Goal: Task Accomplishment & Management: Manage account settings

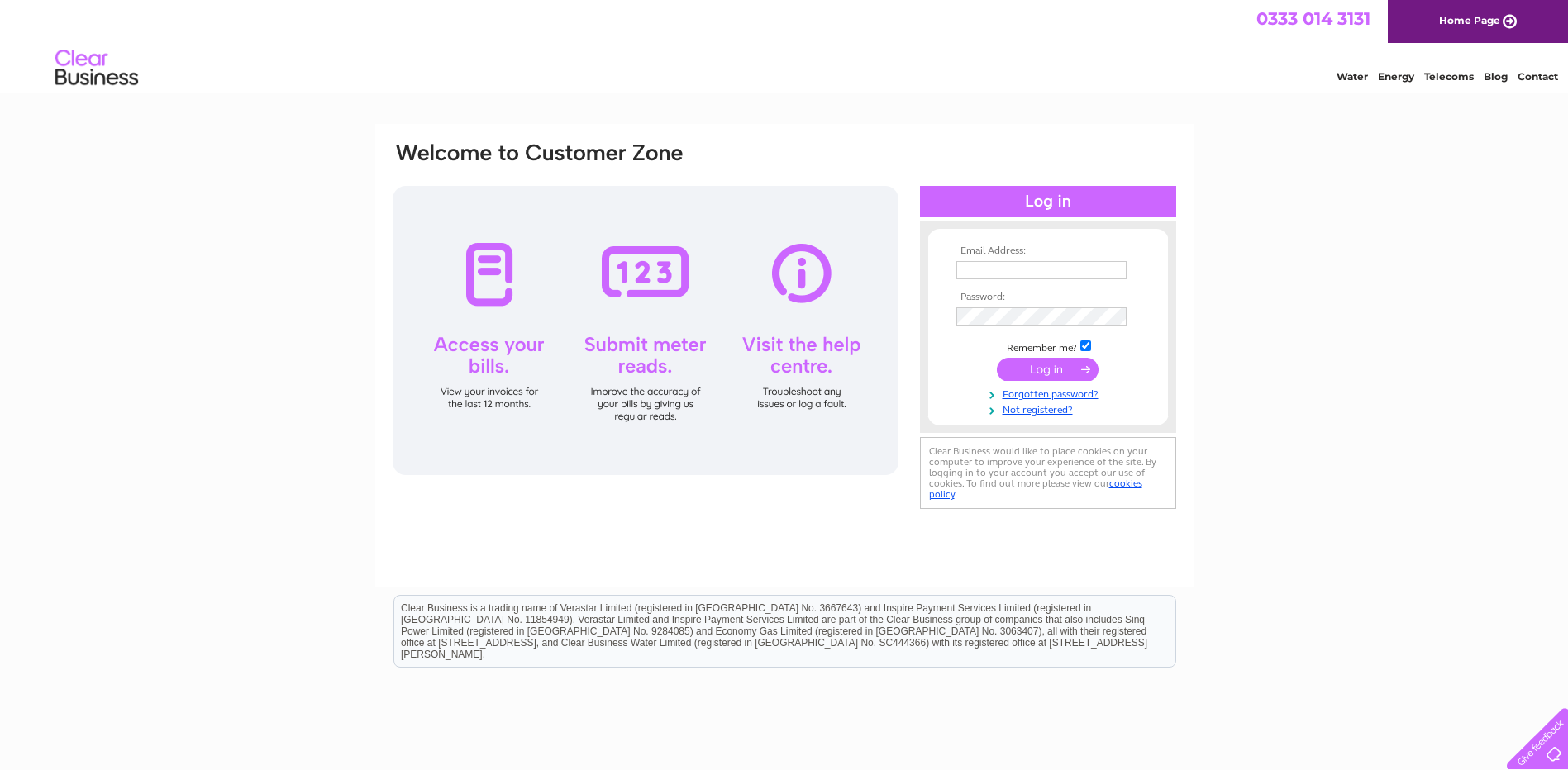
type input "[EMAIL_ADDRESS][DOMAIN_NAME]"
click at [1032, 367] on input "submit" at bounding box center [1047, 369] width 102 height 23
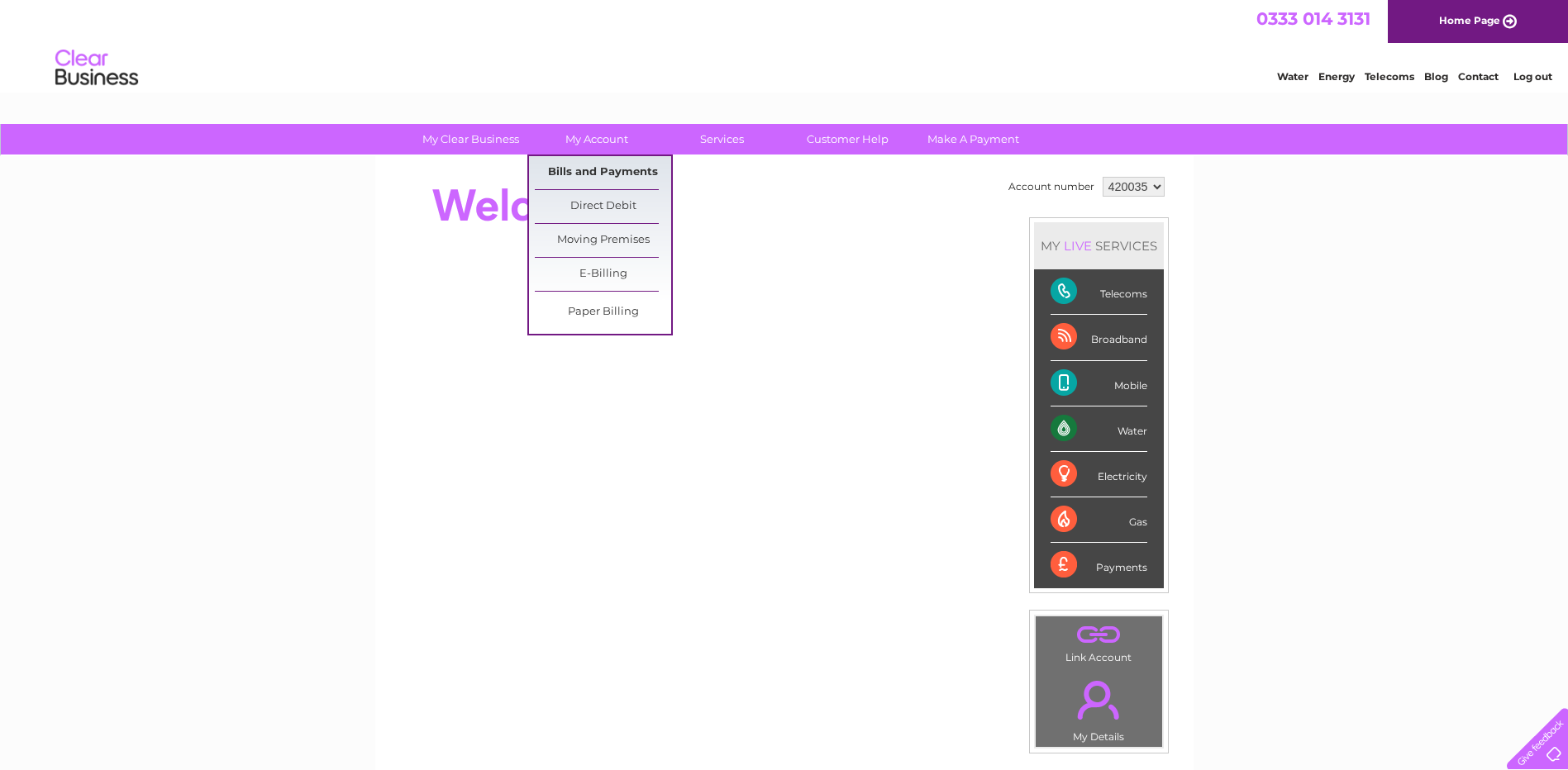
click at [600, 169] on link "Bills and Payments" at bounding box center [603, 173] width 136 height 33
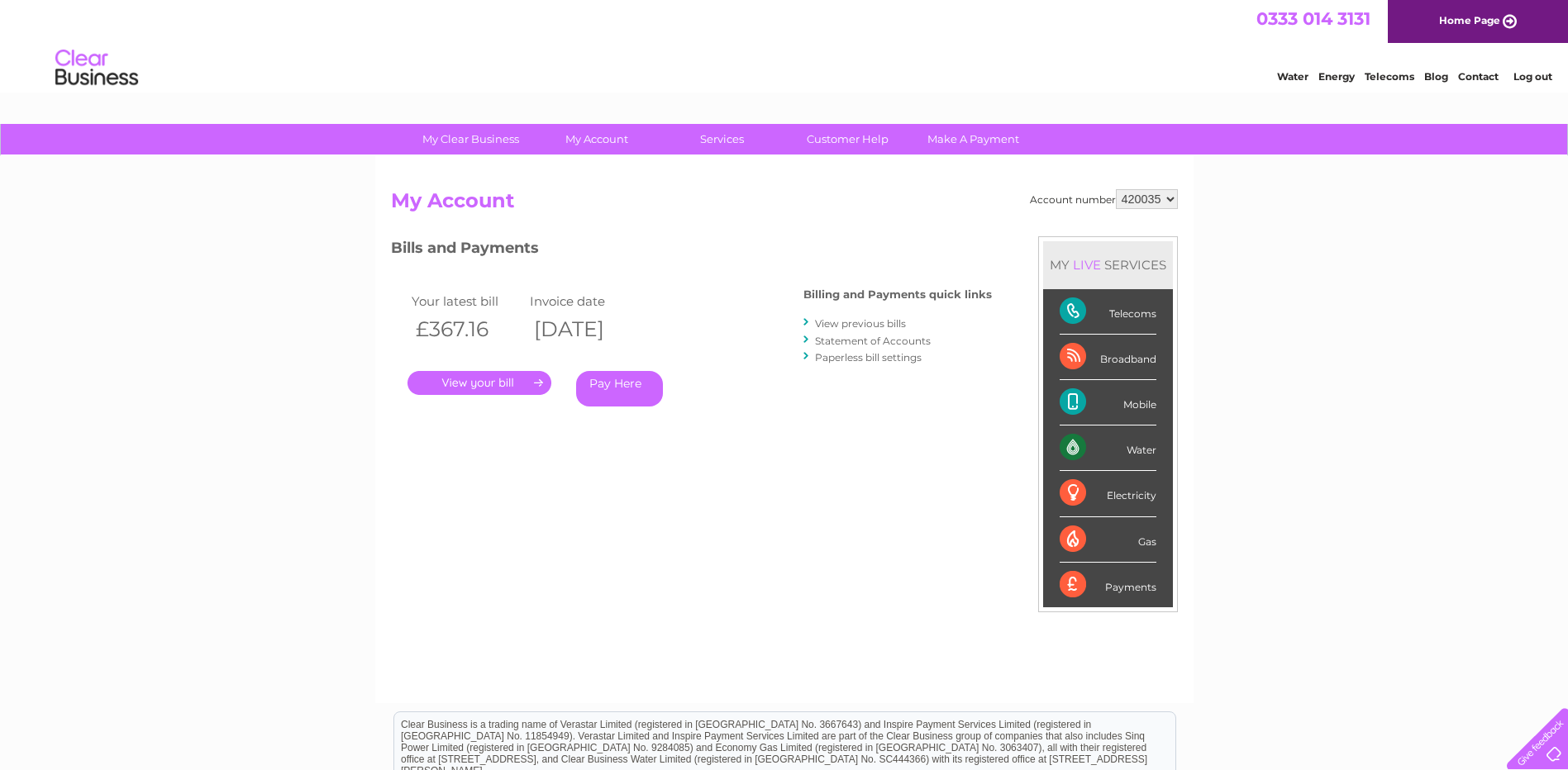
click at [498, 377] on link "." at bounding box center [479, 383] width 144 height 24
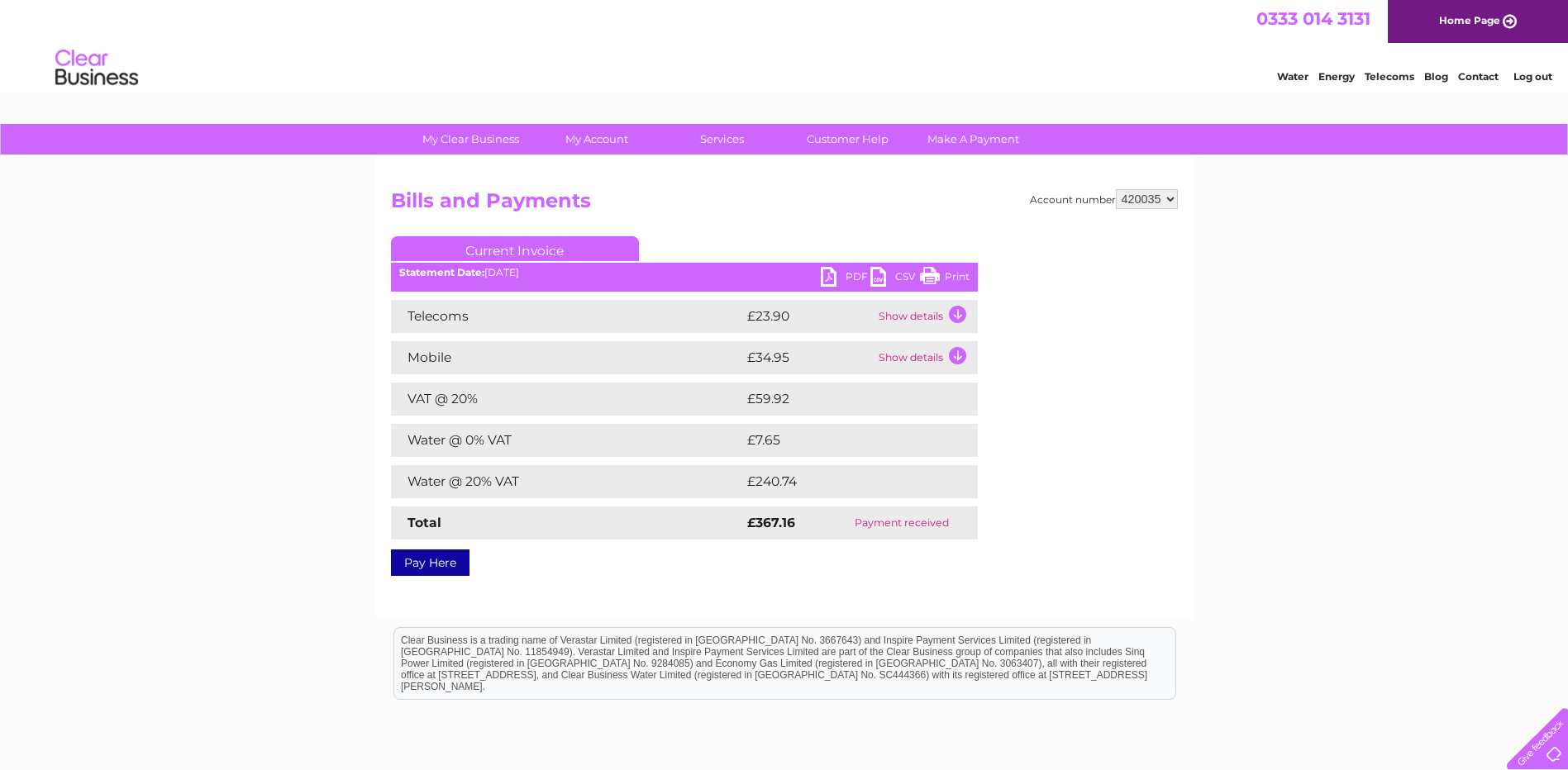
click at [515, 242] on link "Current Invoice" at bounding box center [515, 249] width 248 height 25
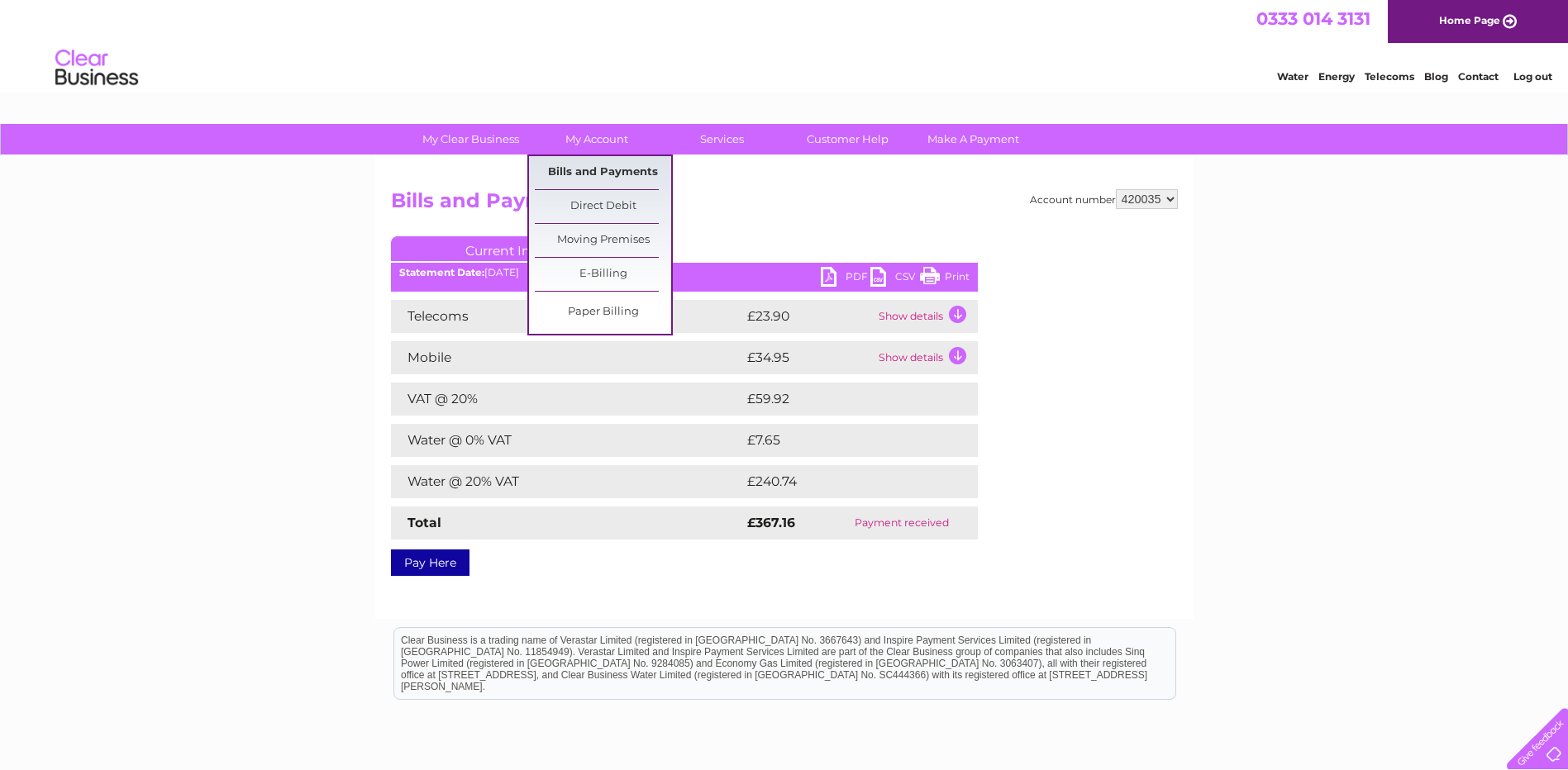
click at [583, 173] on link "Bills and Payments" at bounding box center [603, 173] width 136 height 33
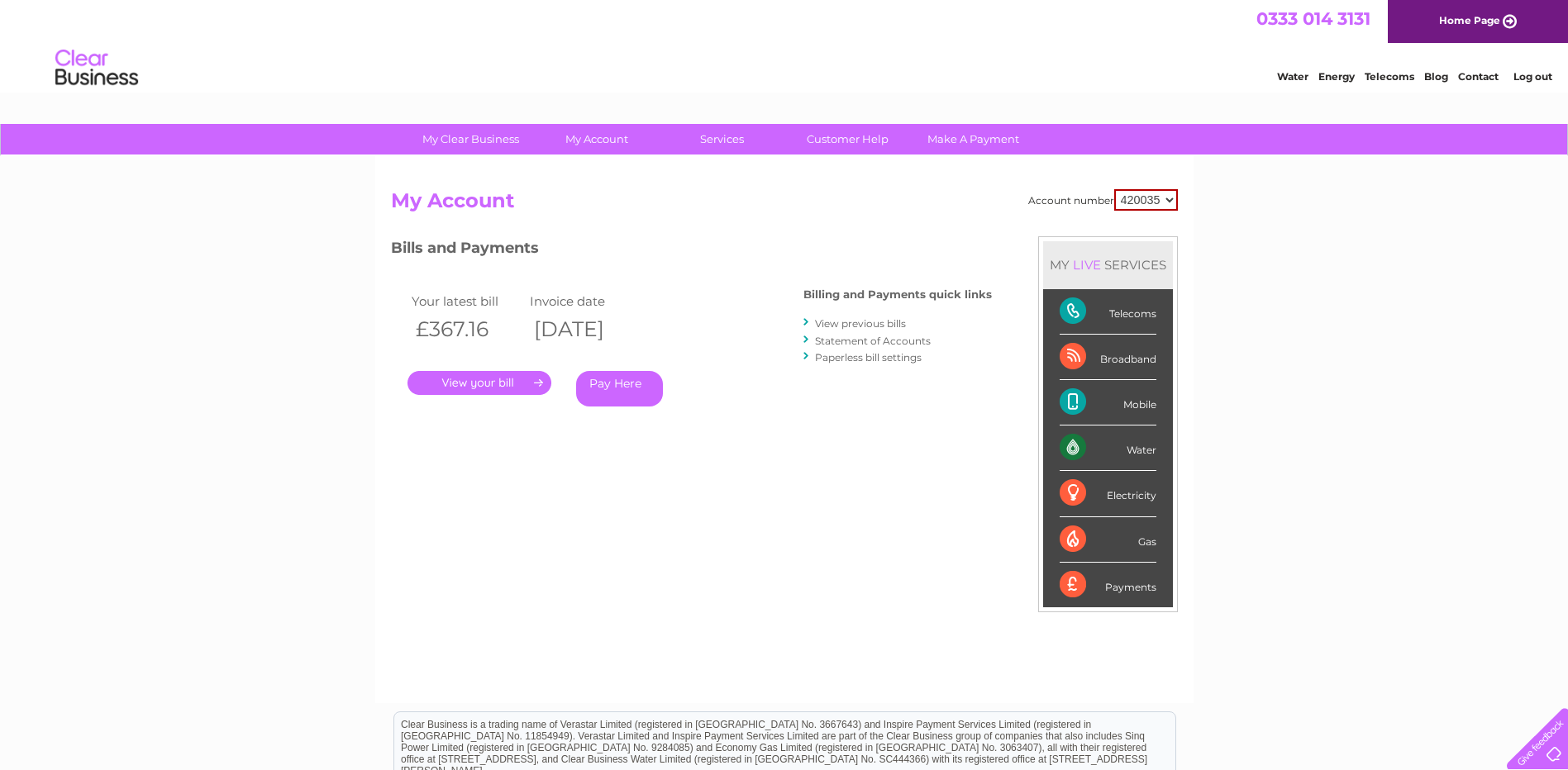
click at [882, 319] on link "View previous bills" at bounding box center [860, 323] width 91 height 12
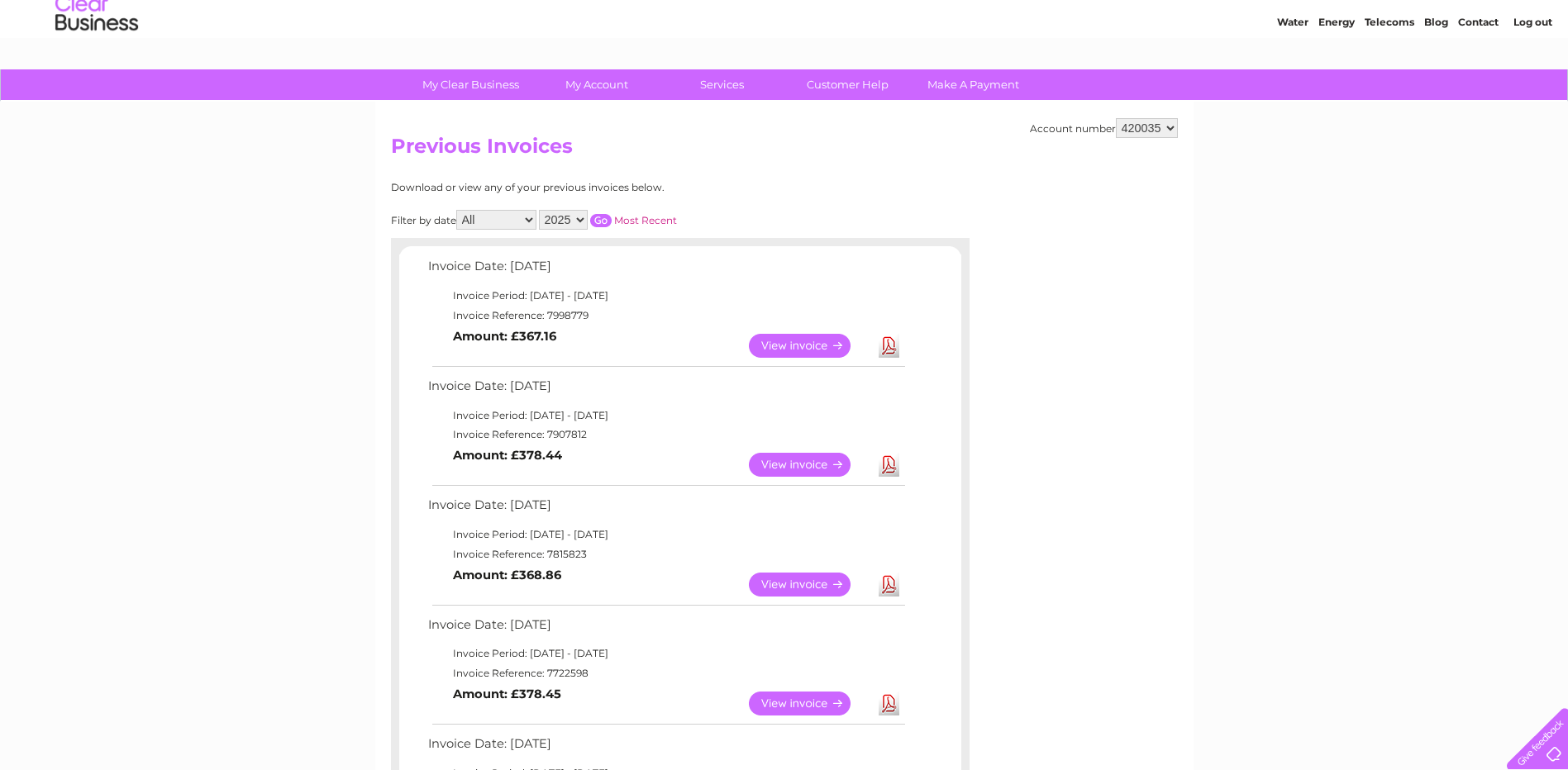
scroll to position [83, 0]
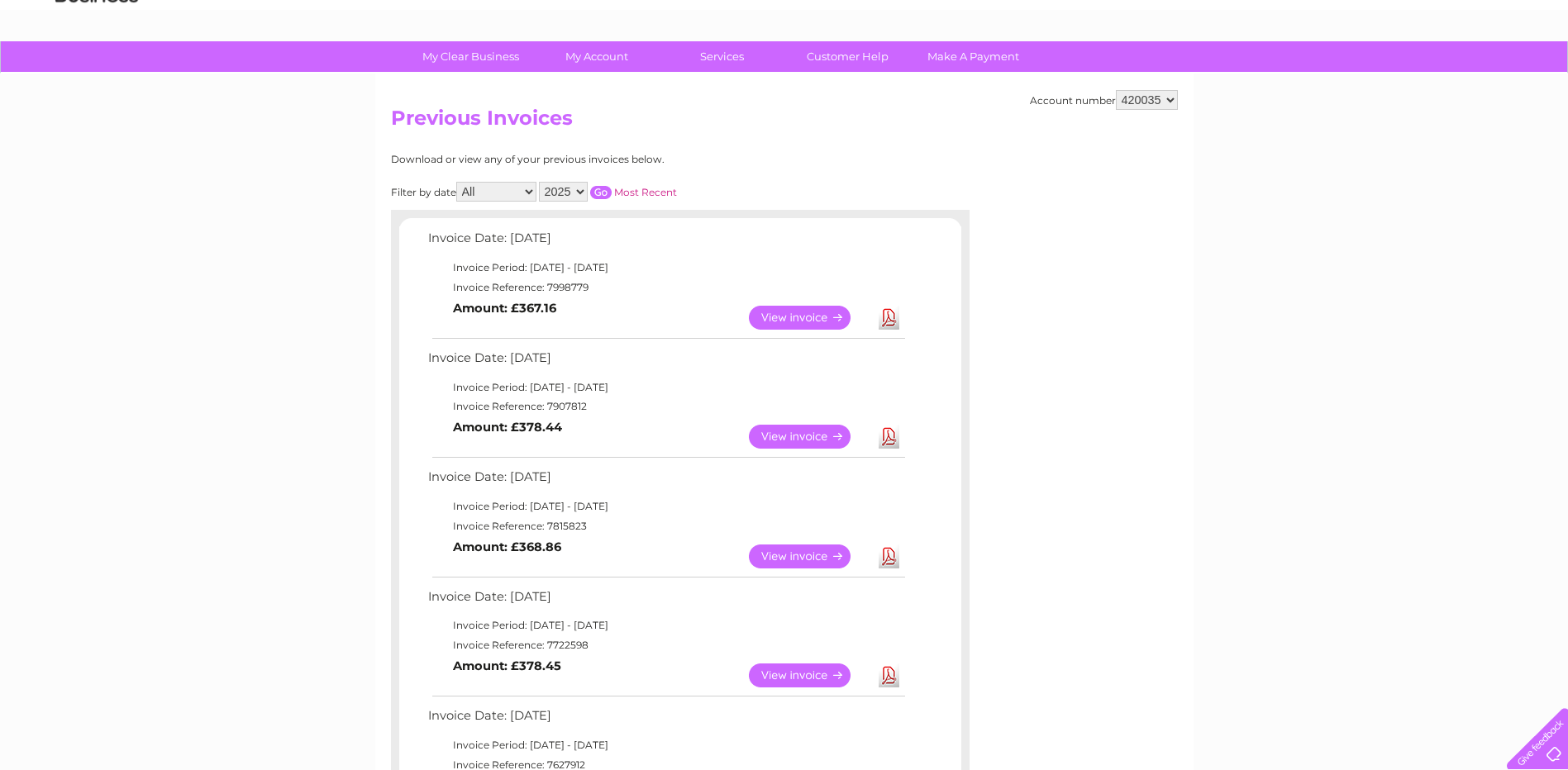
click at [781, 317] on link "View" at bounding box center [809, 317] width 122 height 24
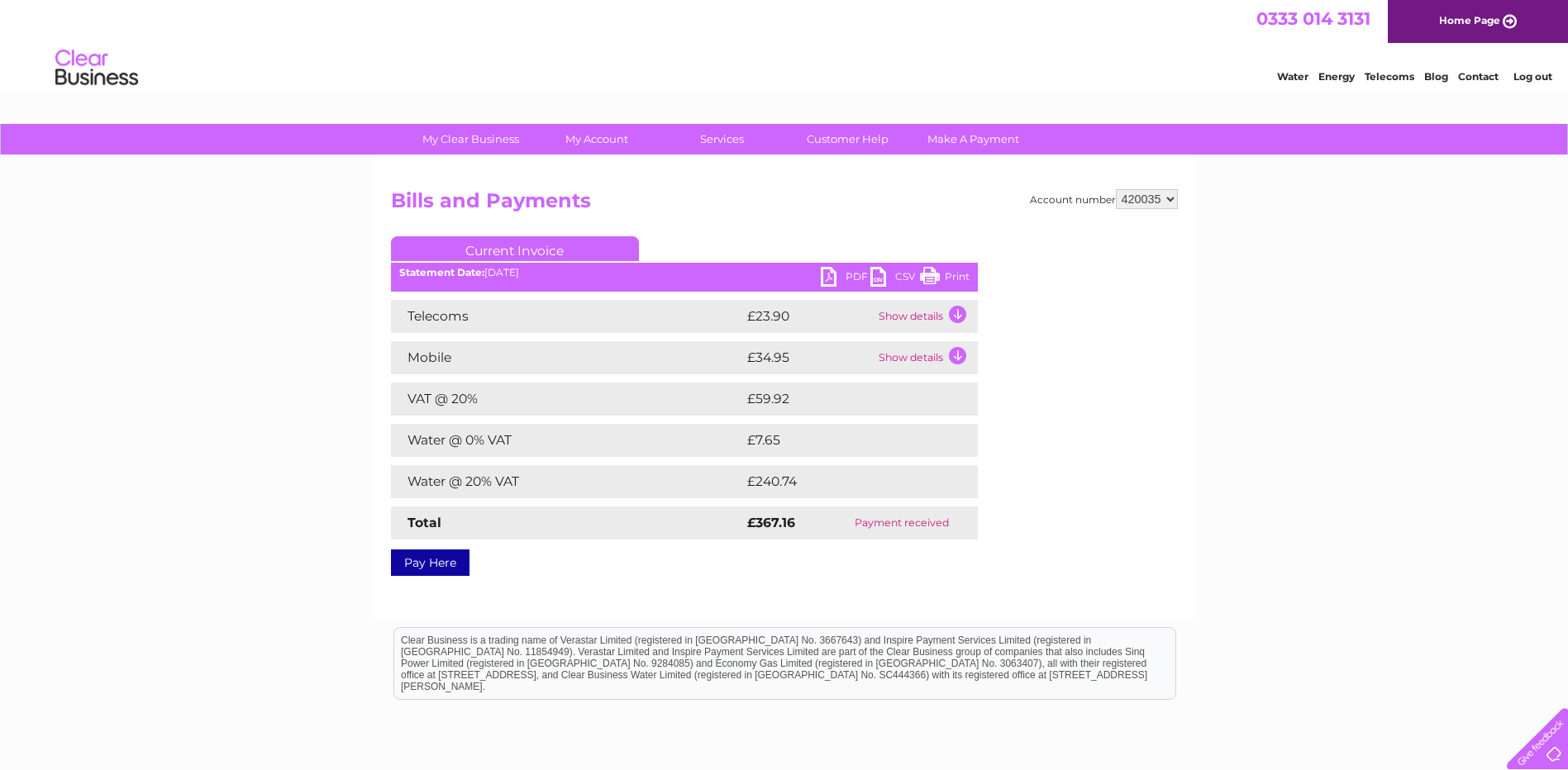
click at [839, 275] on link "PDF" at bounding box center [846, 278] width 50 height 24
